Goal: Navigation & Orientation: Go to known website

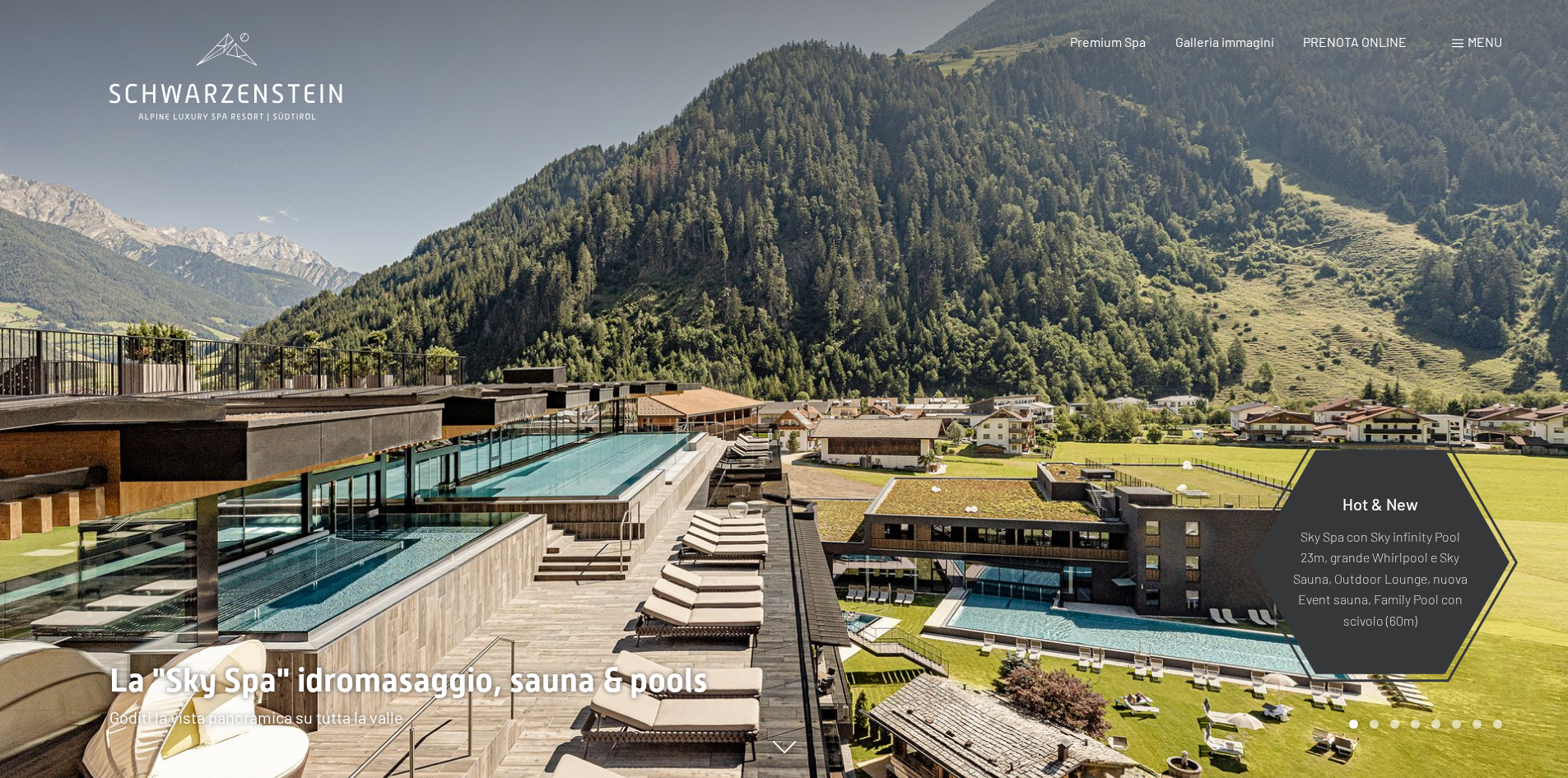
click at [1449, 38] on div "Prenotazione Richiesta Premium Spa Galleria immagini PRENOTA ONLINE Menu DE IT …" at bounding box center [1257, 42] width 489 height 18
click at [1462, 43] on span at bounding box center [1458, 44] width 12 height 8
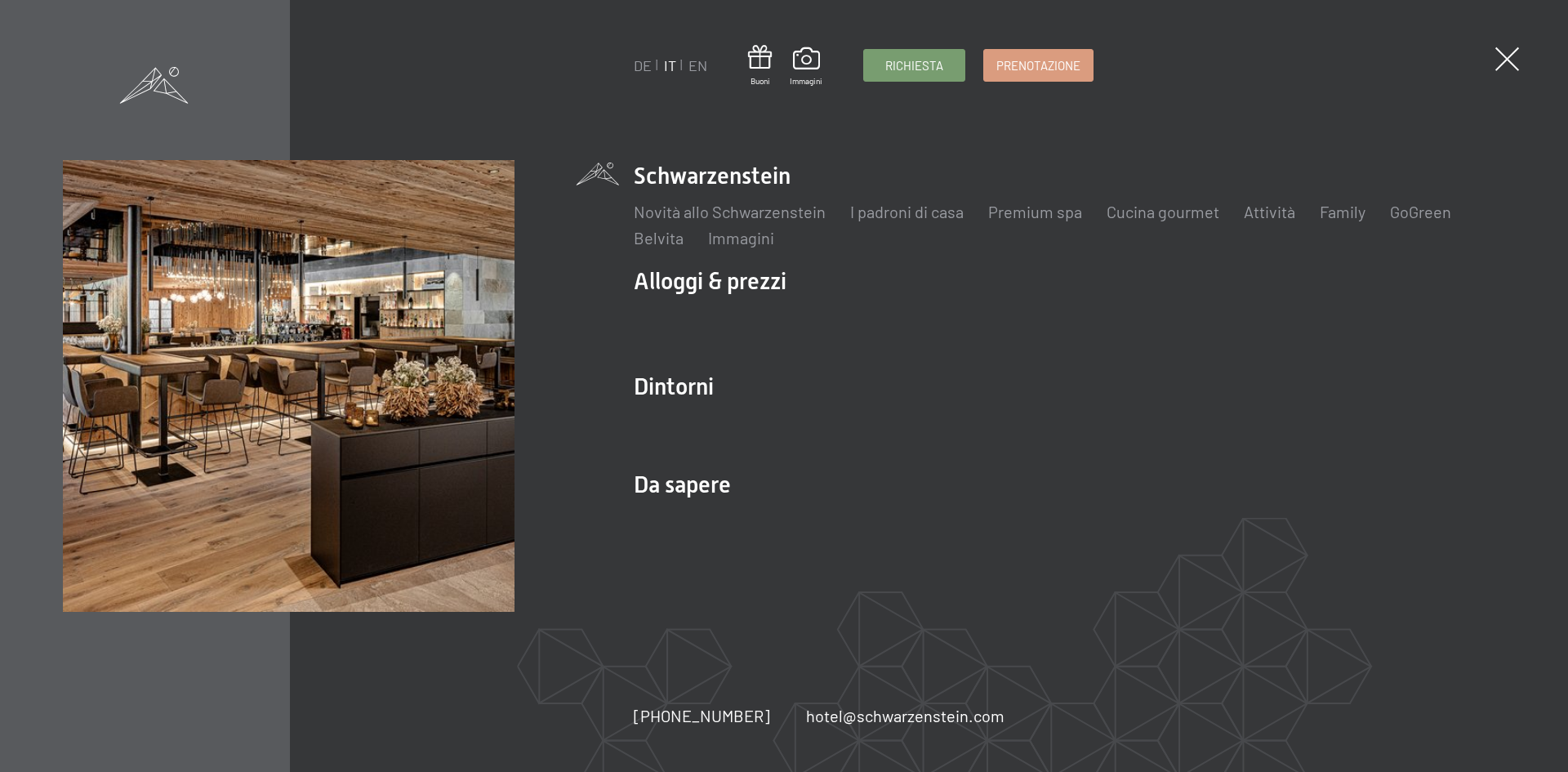
click at [622, 66] on div "DE IT EN Buoni Immagini Richiesta Prenotazione DE IT EN Schwarzenstein Novità a…" at bounding box center [784, 386] width 1568 height 772
click at [640, 65] on link "DE" at bounding box center [643, 65] width 18 height 18
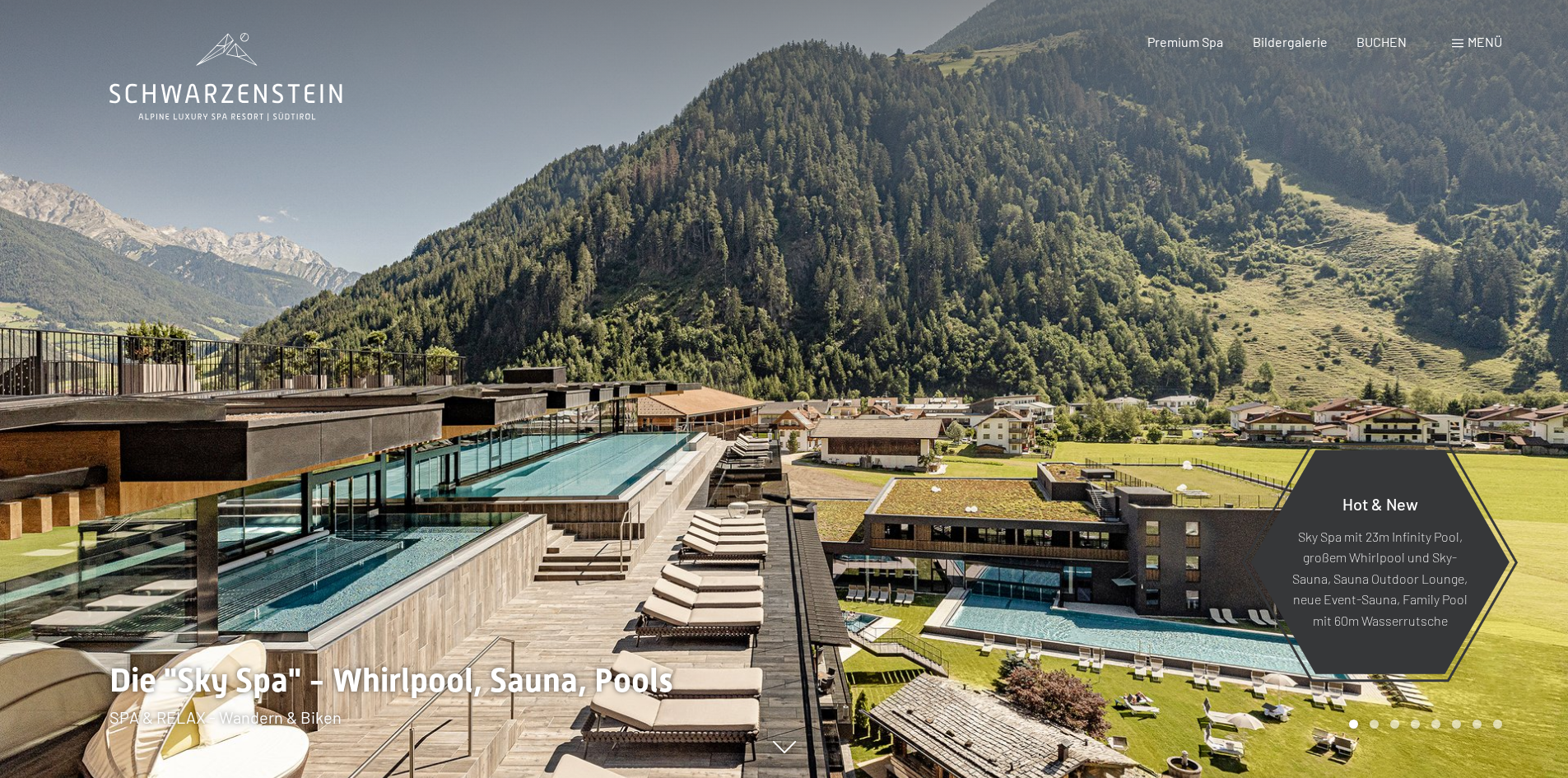
click at [1481, 33] on div "Menü" at bounding box center [1477, 42] width 51 height 18
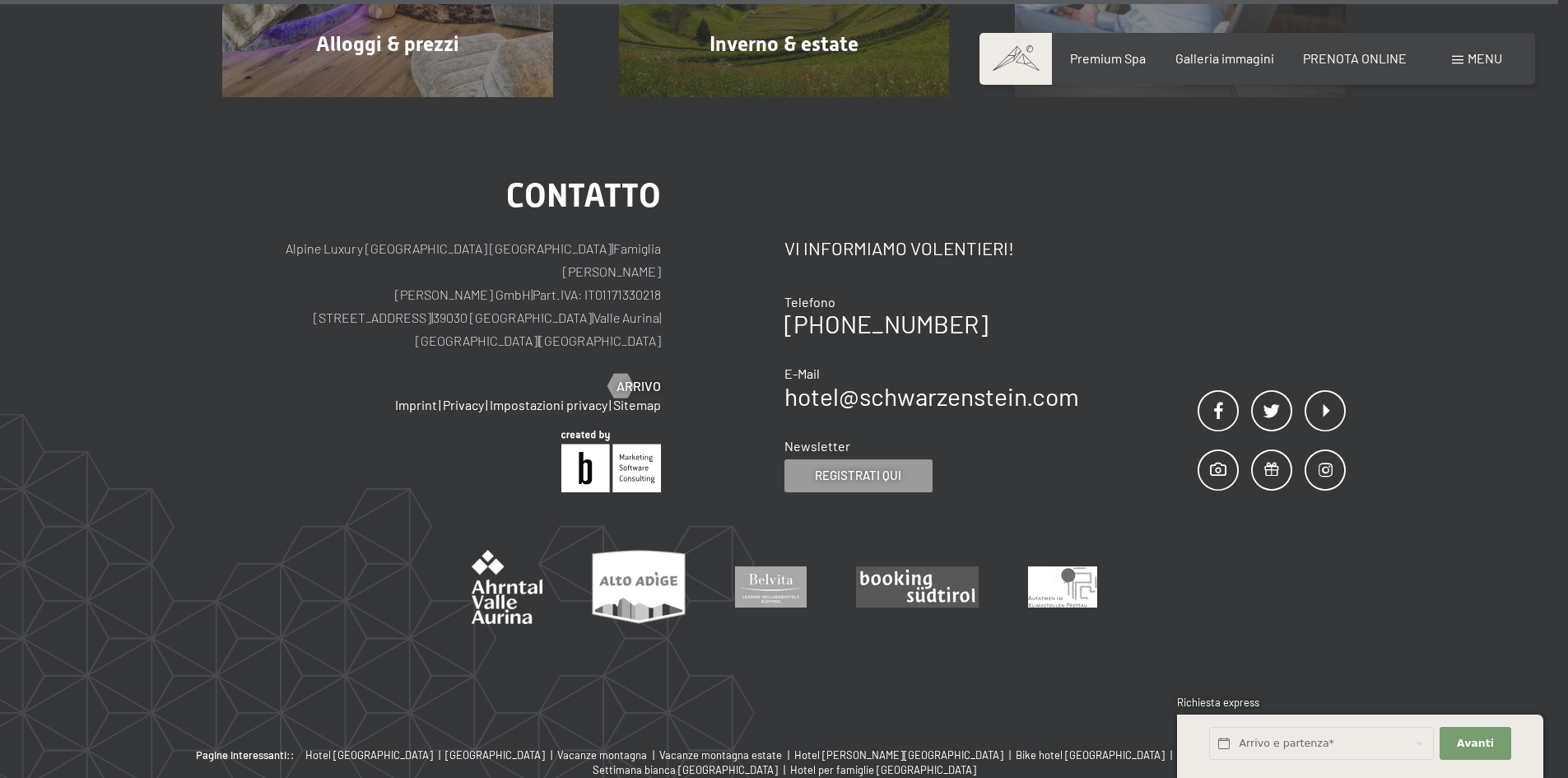
scroll to position [8369, 0]
